Goal: Transaction & Acquisition: Download file/media

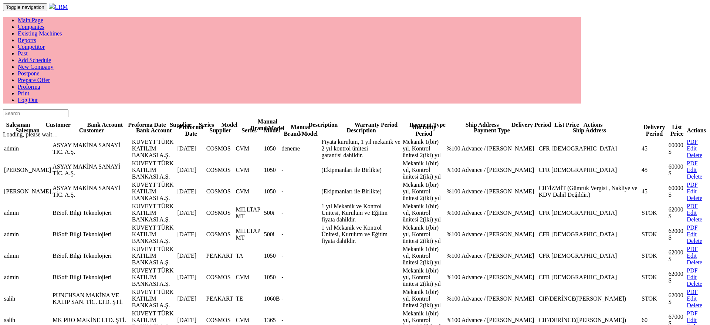
click at [689, 139] on link "PDF" at bounding box center [692, 142] width 11 height 6
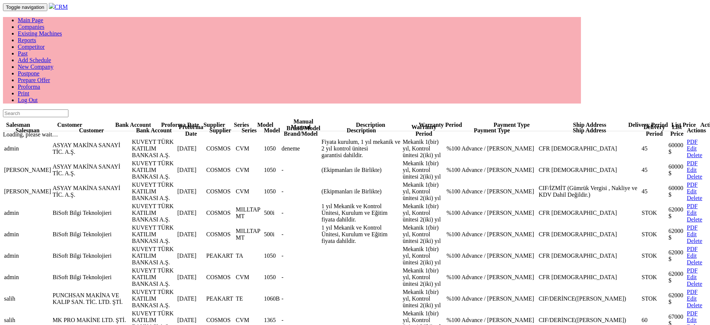
drag, startPoint x: 660, startPoint y: 5, endPoint x: 661, endPoint y: 12, distance: 7.1
click at [660, 17] on div "Main Page Companies Existing Machines Reports Competitor Past Add Schedule New …" at bounding box center [355, 60] width 704 height 87
click at [687, 139] on link "PDF" at bounding box center [692, 142] width 11 height 6
click at [688, 139] on link "PDF" at bounding box center [692, 142] width 11 height 6
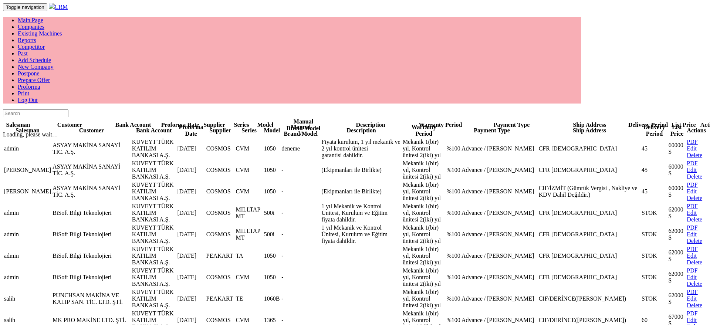
click at [237, 27] on body "Toggle navigation CRM Main Page Companies Existing Machines Reports Competitor …" at bounding box center [355, 168] width 704 height 330
drag, startPoint x: 376, startPoint y: 35, endPoint x: 460, endPoint y: 33, distance: 84.0
click at [376, 110] on div "Salesman Customer Bank Account Proforma Date Supplier Series Model Manual Brand…" at bounding box center [355, 221] width 704 height 223
click at [690, 139] on link "PDF" at bounding box center [692, 142] width 11 height 6
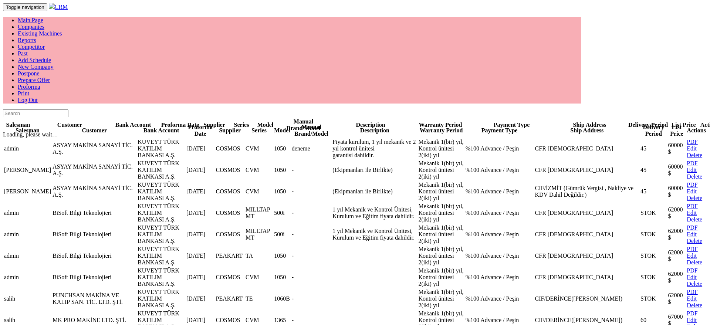
click at [371, 110] on div "Salesman Customer Bank Account Proforma Date Supplier Series Model Manual Brand…" at bounding box center [355, 221] width 704 height 223
click at [687, 139] on link "PDF" at bounding box center [692, 142] width 11 height 6
